Goal: Information Seeking & Learning: Learn about a topic

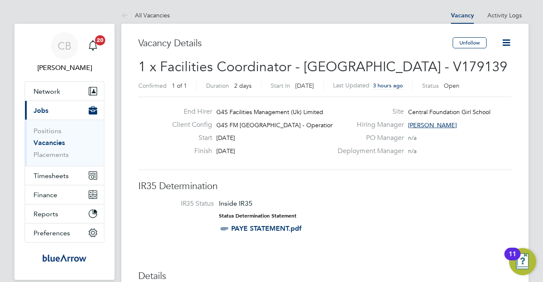
click at [46, 144] on link "Vacancies" at bounding box center [49, 143] width 31 height 8
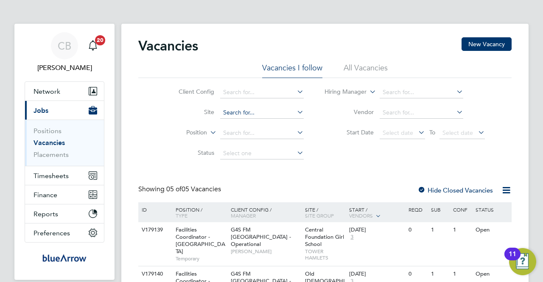
click at [273, 113] on input at bounding box center [262, 113] width 84 height 12
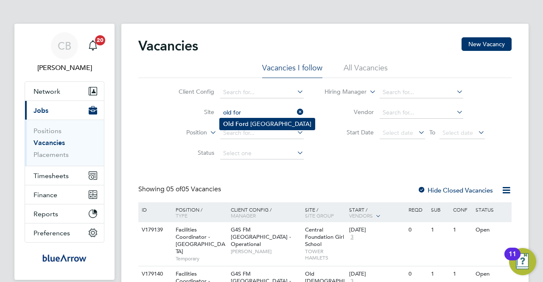
click at [249, 126] on li "Old For d Primary School" at bounding box center [267, 123] width 95 height 11
type input "[GEOGRAPHIC_DATA]"
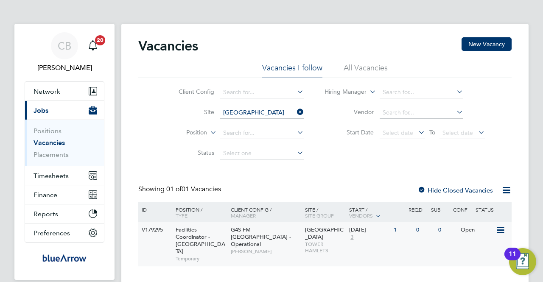
click at [312, 239] on span "[GEOGRAPHIC_DATA]" at bounding box center [324, 233] width 39 height 14
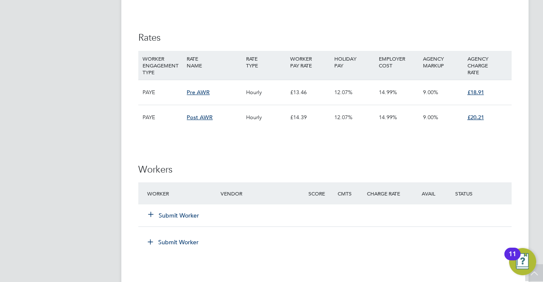
scroll to position [1812, 0]
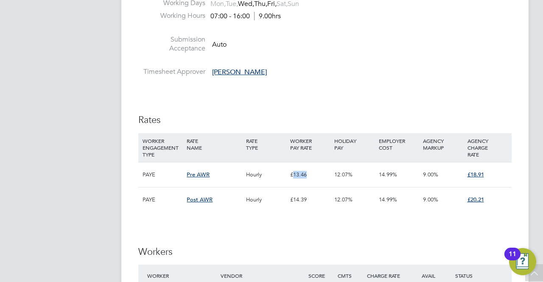
drag, startPoint x: 307, startPoint y: 167, endPoint x: 295, endPoint y: 166, distance: 12.0
click at [295, 166] on div "£13.46" at bounding box center [310, 175] width 44 height 25
copy div "13.46"
drag, startPoint x: 488, startPoint y: 166, endPoint x: 472, endPoint y: 168, distance: 15.8
click at [472, 168] on div "£18.91" at bounding box center [488, 175] width 44 height 25
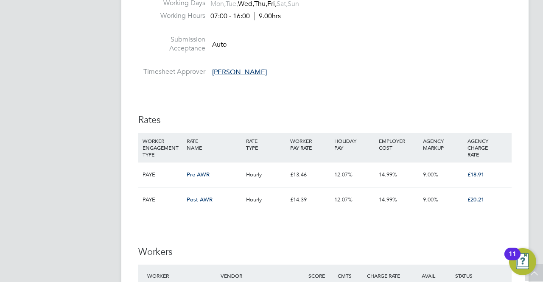
drag, startPoint x: 484, startPoint y: 164, endPoint x: 472, endPoint y: 165, distance: 11.9
click at [472, 165] on div "£18.91" at bounding box center [488, 175] width 44 height 25
